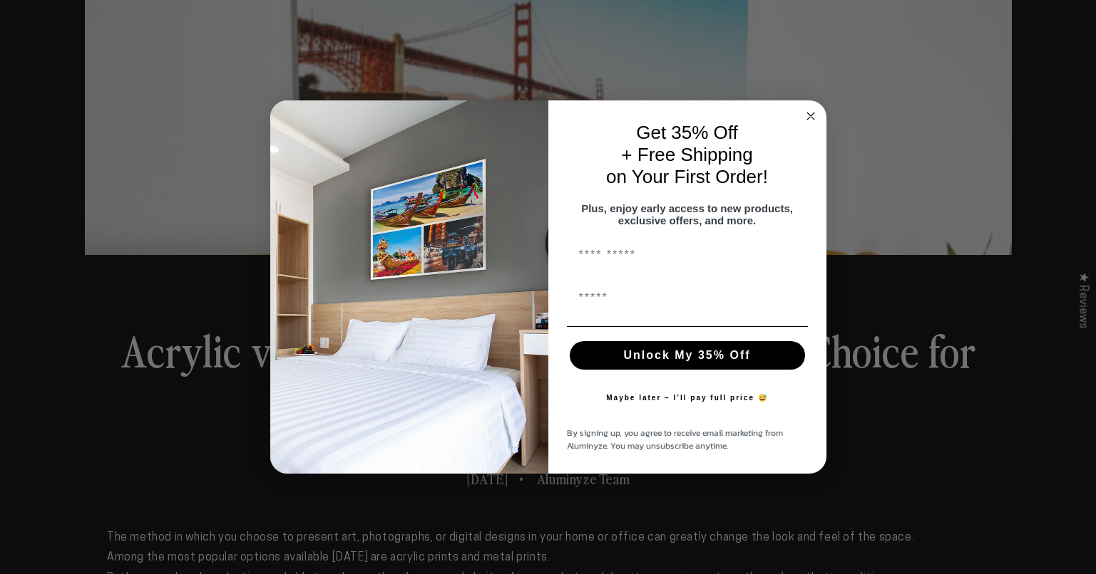
scroll to position [284, 0]
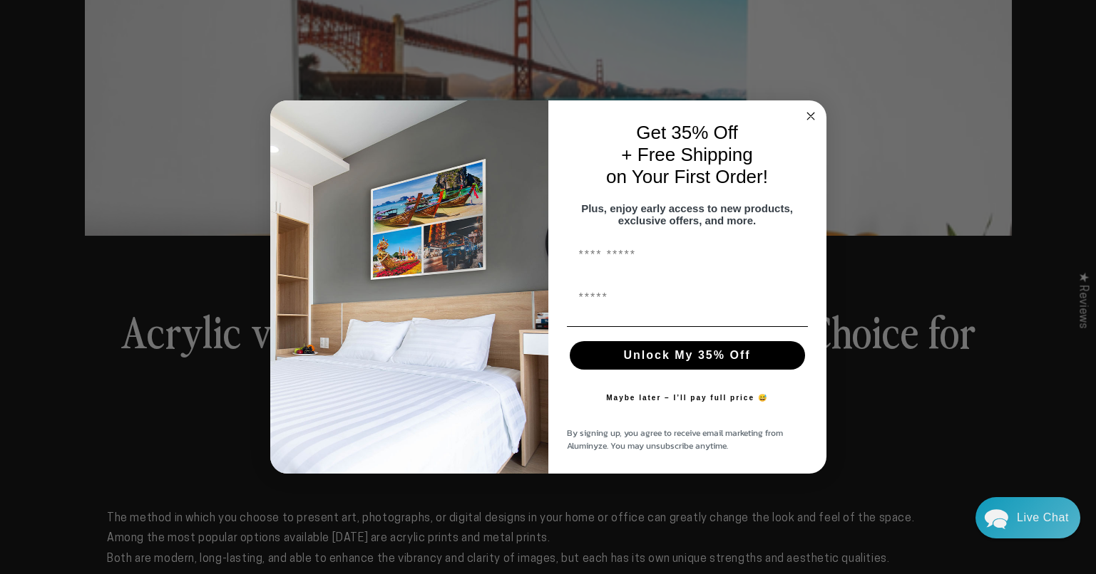
click at [743, 359] on button "Unlock My 35% Off" at bounding box center [687, 355] width 235 height 29
click at [710, 308] on input "First Name" at bounding box center [687, 298] width 241 height 29
type input "**********"
click input "******" at bounding box center [0, 0] width 0 height 0
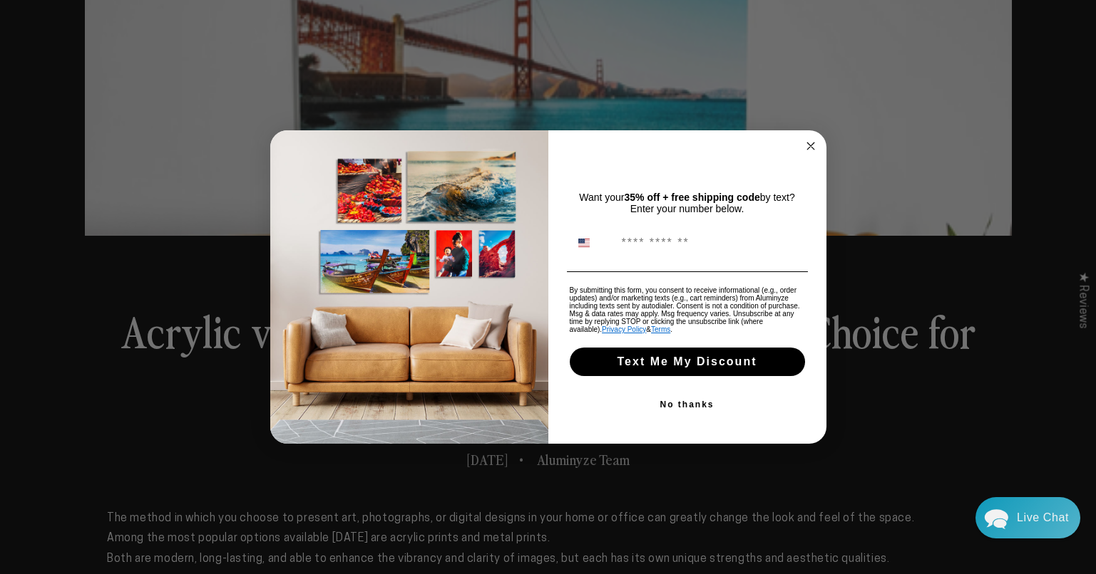
click at [661, 259] on div "Phone Number" at bounding box center [686, 243] width 249 height 43
click at [674, 264] on div "POPUP Form" at bounding box center [686, 271] width 249 height 15
click at [673, 257] on div "Phone Number" at bounding box center [686, 243] width 249 height 43
type input "**********"
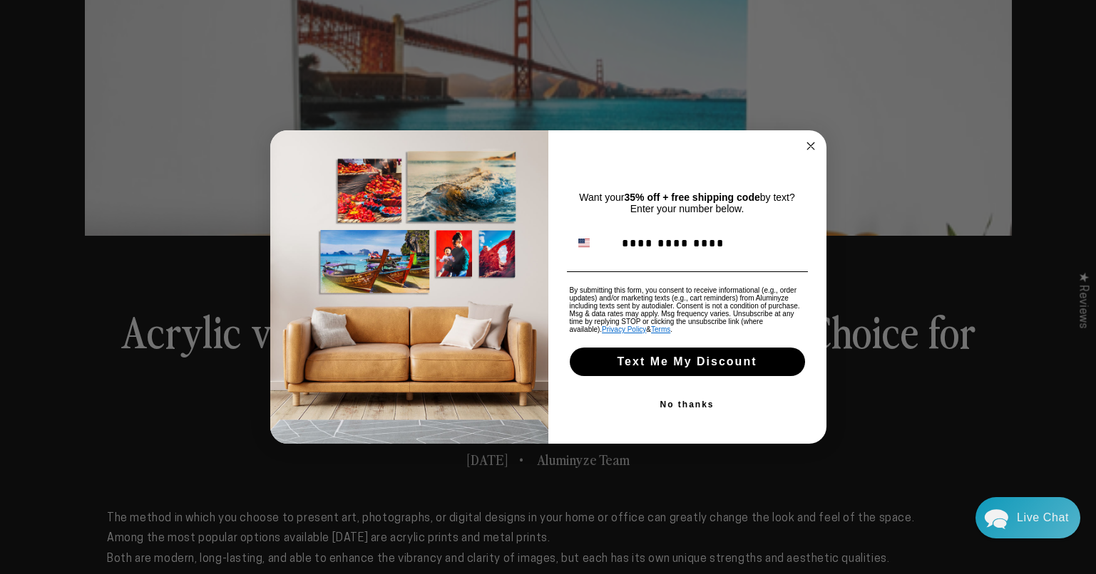
click at [701, 360] on button "Text Me My Discount" at bounding box center [687, 362] width 235 height 29
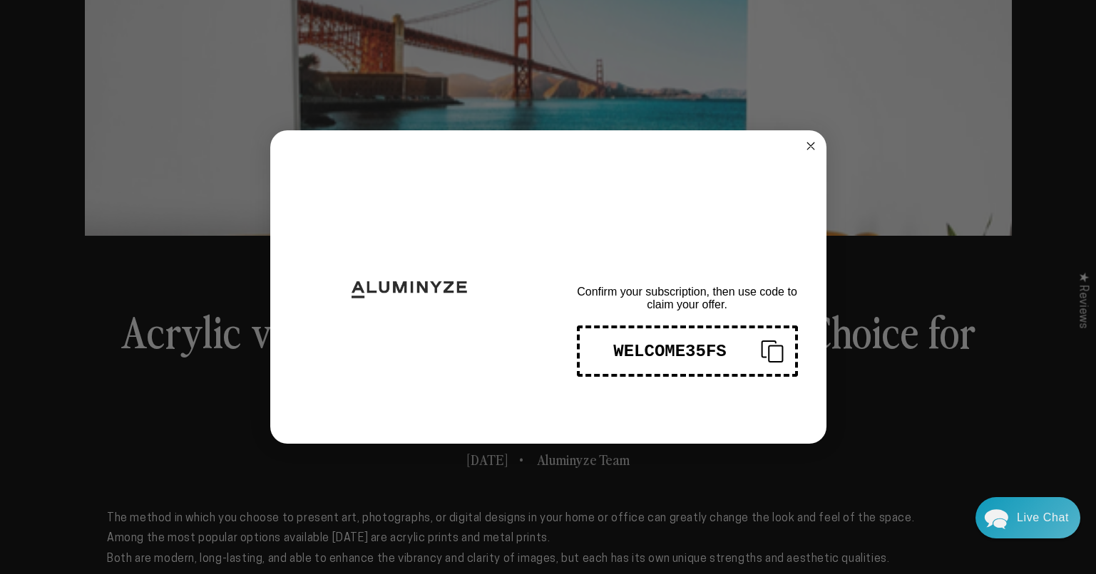
click at [813, 148] on circle "Close dialog" at bounding box center [810, 146] width 16 height 16
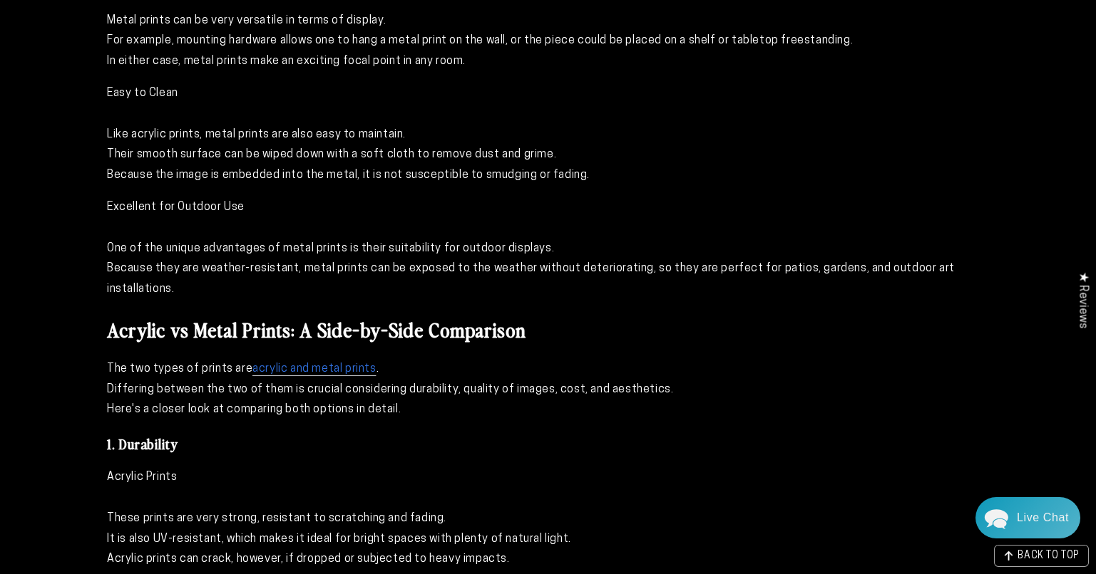
scroll to position [2109, 0]
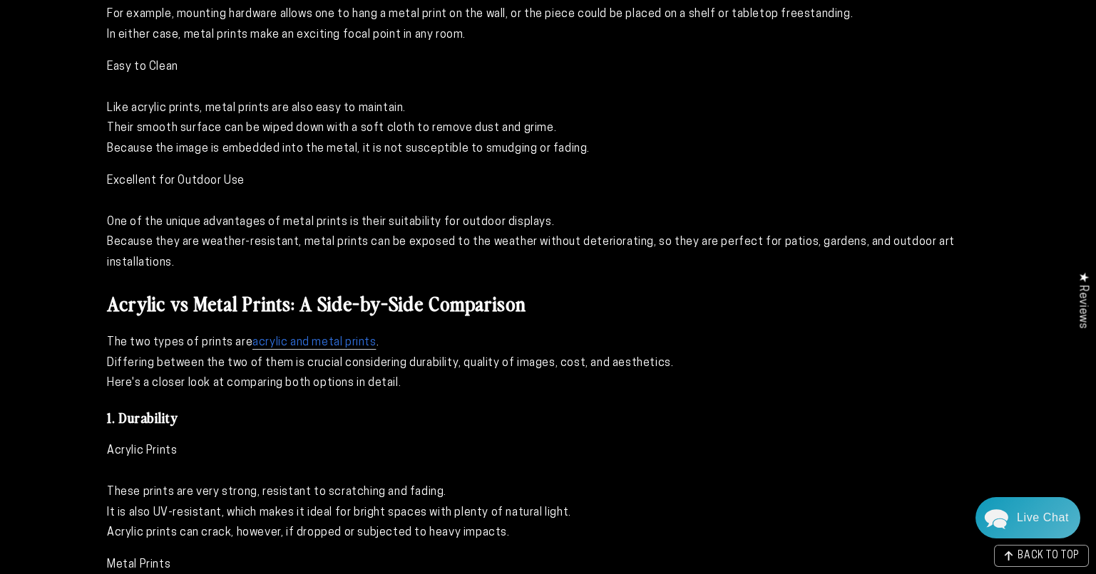
click at [338, 348] on span "acrylic and metal prints" at bounding box center [313, 342] width 123 height 11
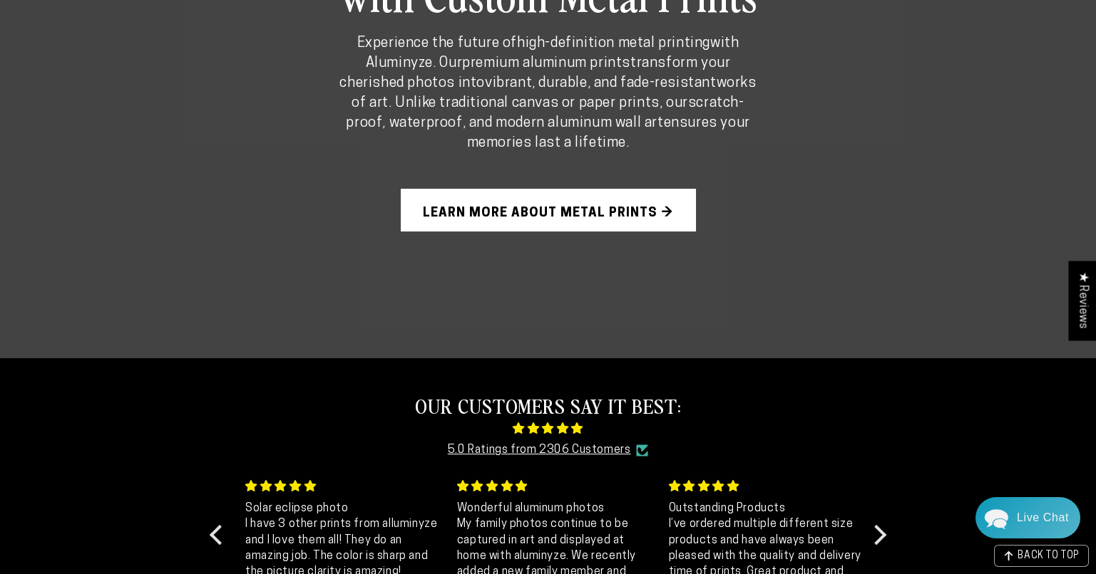
scroll to position [990, 0]
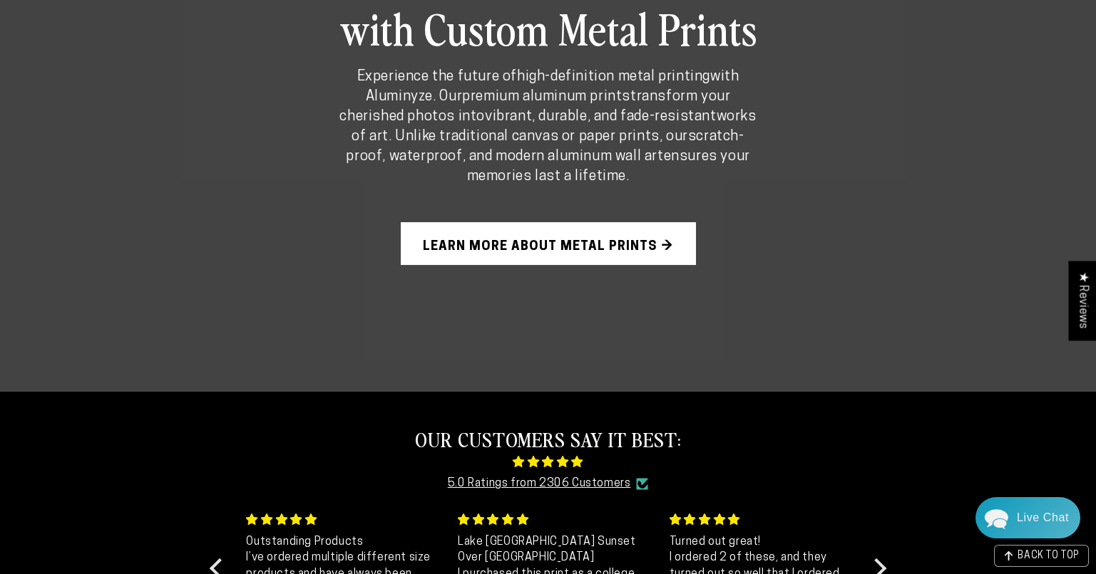
click at [478, 250] on link "Learn More About Metal Prints →" at bounding box center [548, 243] width 295 height 43
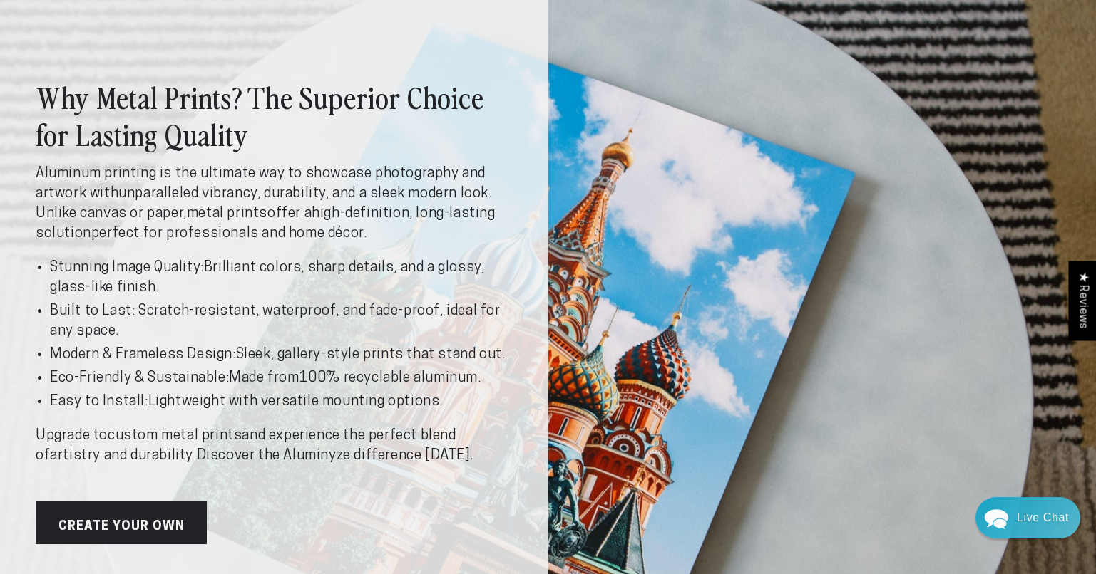
scroll to position [95, 0]
